Goal: Navigation & Orientation: Find specific page/section

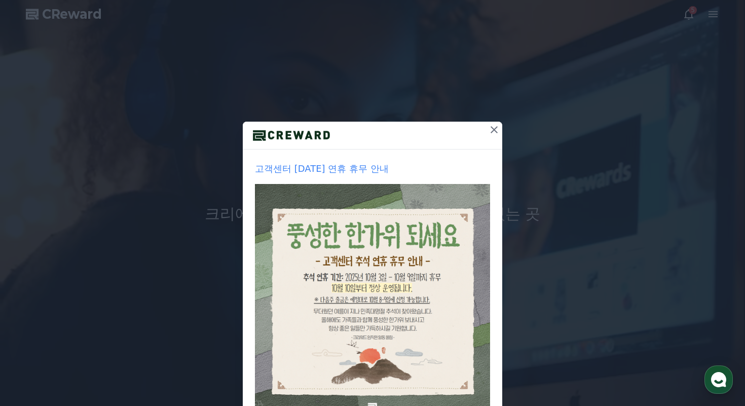
click at [497, 131] on icon at bounding box center [494, 130] width 12 height 12
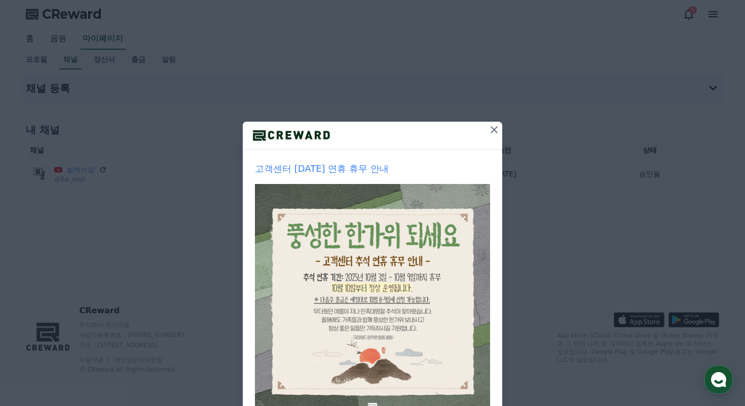
click at [495, 124] on icon at bounding box center [494, 130] width 12 height 12
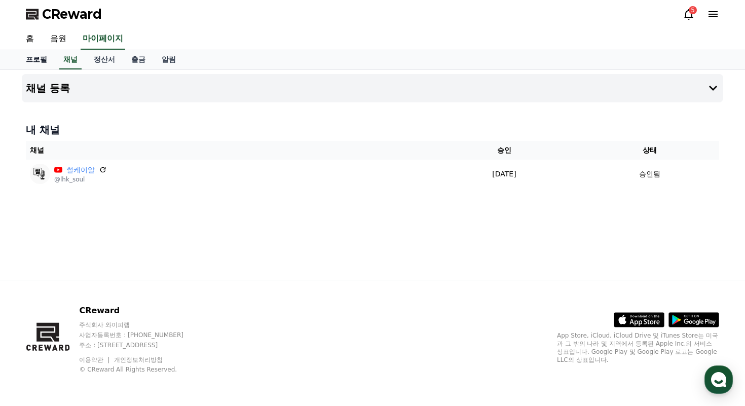
click at [40, 63] on link "프로필" at bounding box center [36, 59] width 37 height 19
select select "**********"
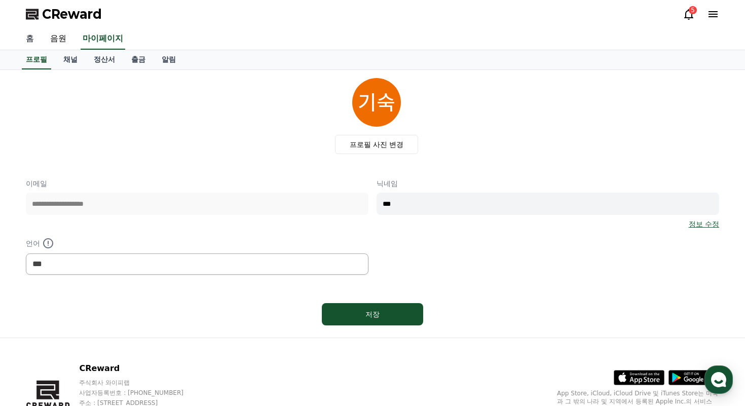
click at [31, 39] on link "홈" at bounding box center [30, 38] width 24 height 21
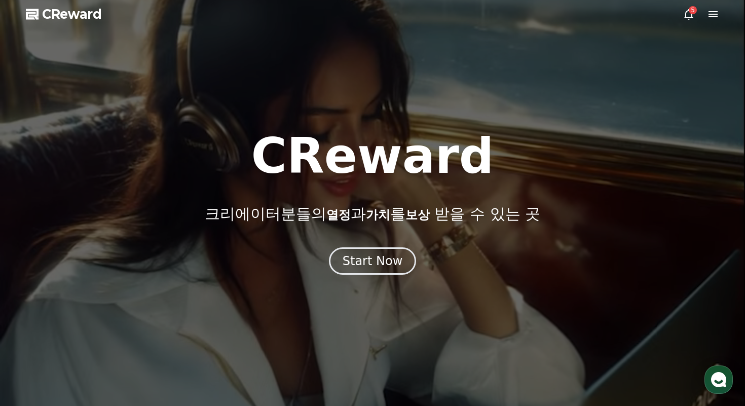
select select "**********"
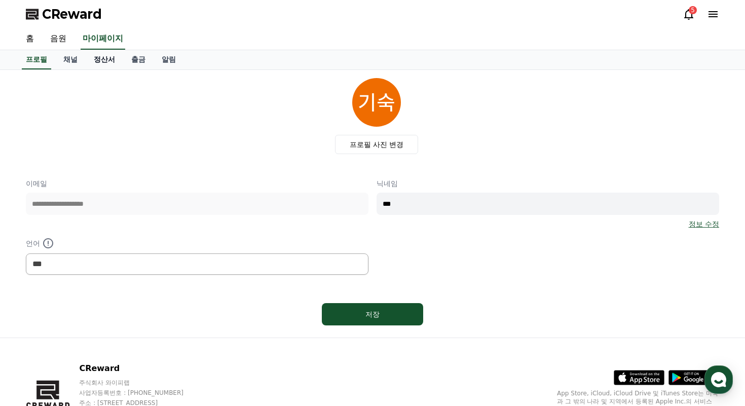
click at [100, 63] on link "정산서" at bounding box center [104, 59] width 37 height 19
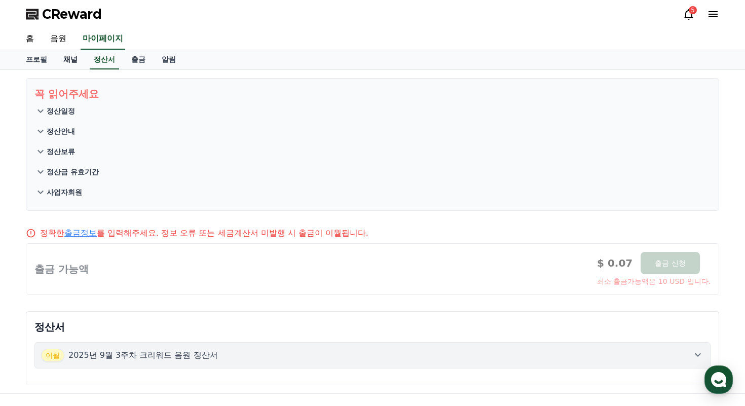
click at [71, 59] on link "채널" at bounding box center [70, 59] width 30 height 19
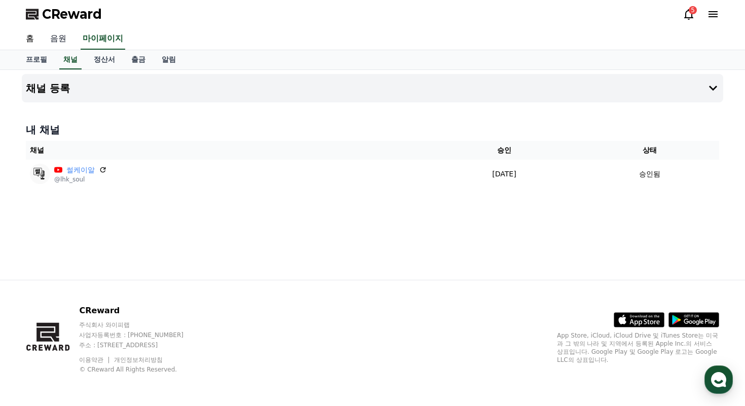
click at [64, 43] on link "음원" at bounding box center [58, 38] width 32 height 21
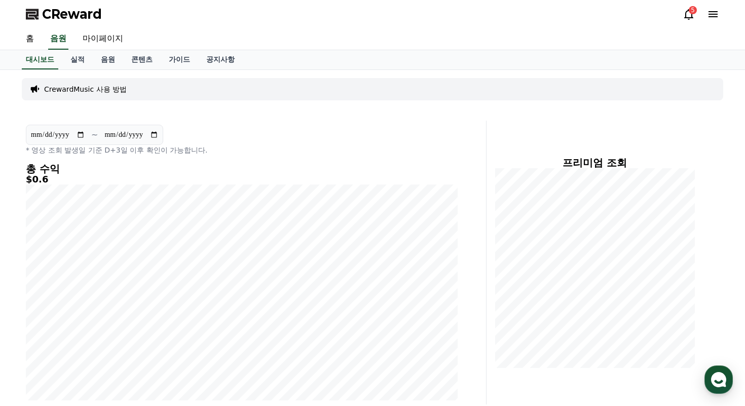
click at [478, 39] on div "홈 음원 마이페이지" at bounding box center [372, 38] width 709 height 21
click at [397, 27] on div "CReward 5" at bounding box center [372, 14] width 709 height 28
click at [193, 39] on div "홈 음원 마이페이지" at bounding box center [372, 38] width 709 height 21
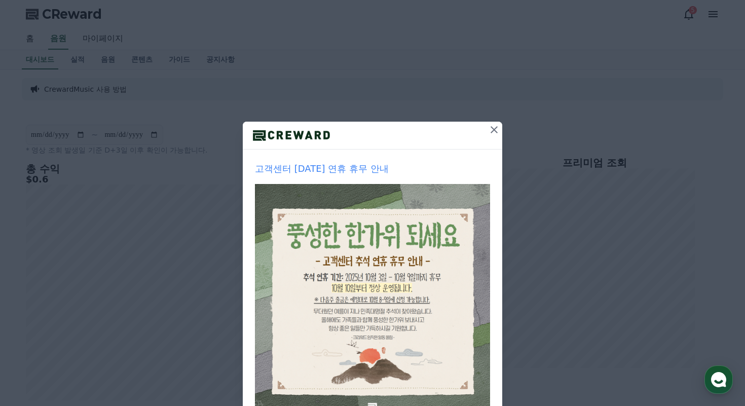
click at [494, 132] on icon at bounding box center [494, 130] width 12 height 12
